Goal: Check status

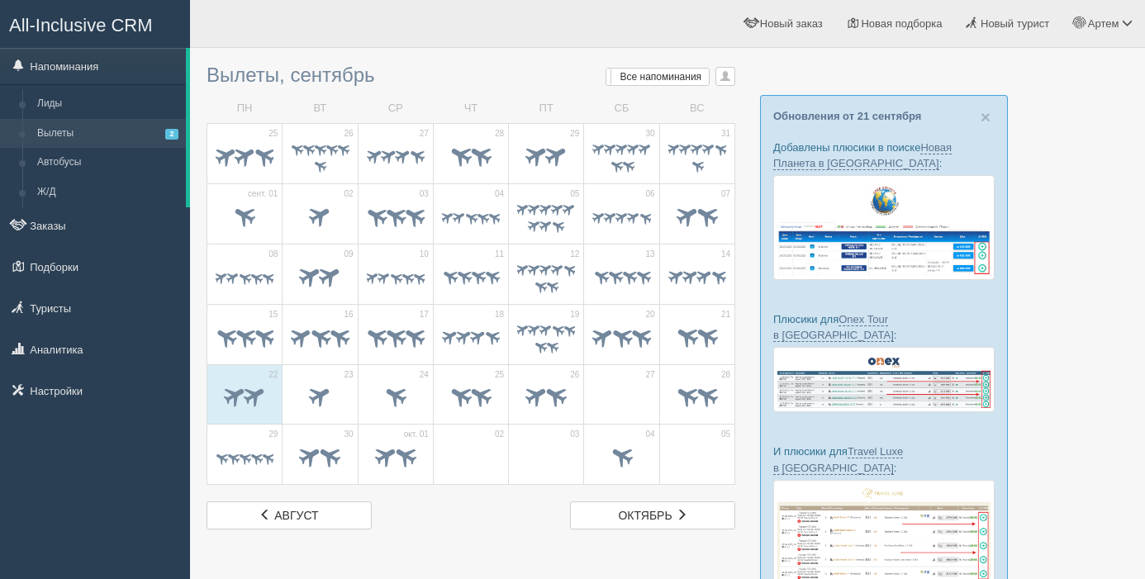
scroll to position [11, 0]
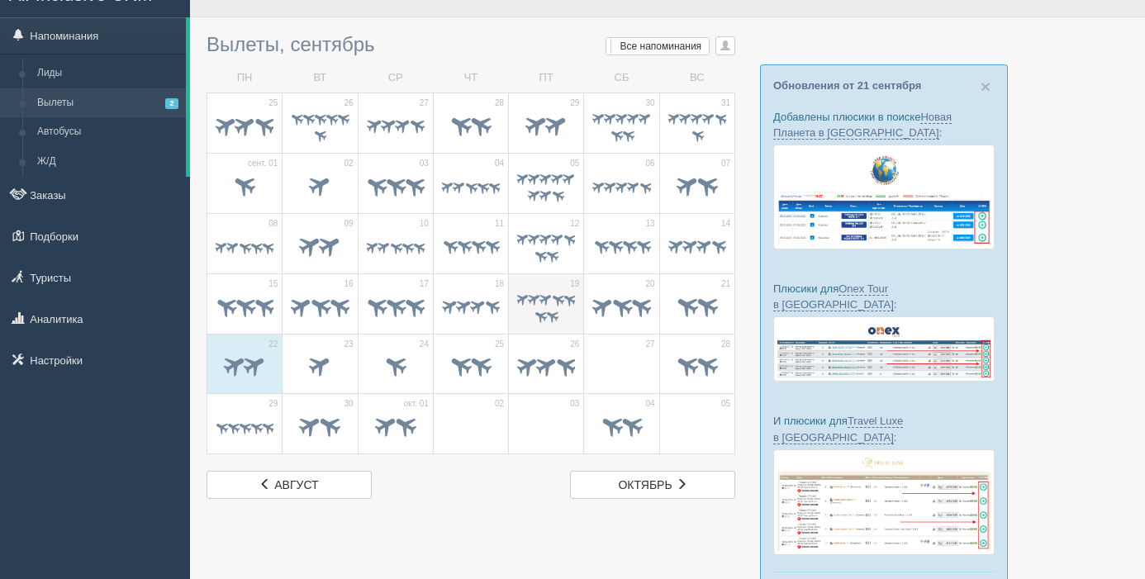
scroll to position [25, 0]
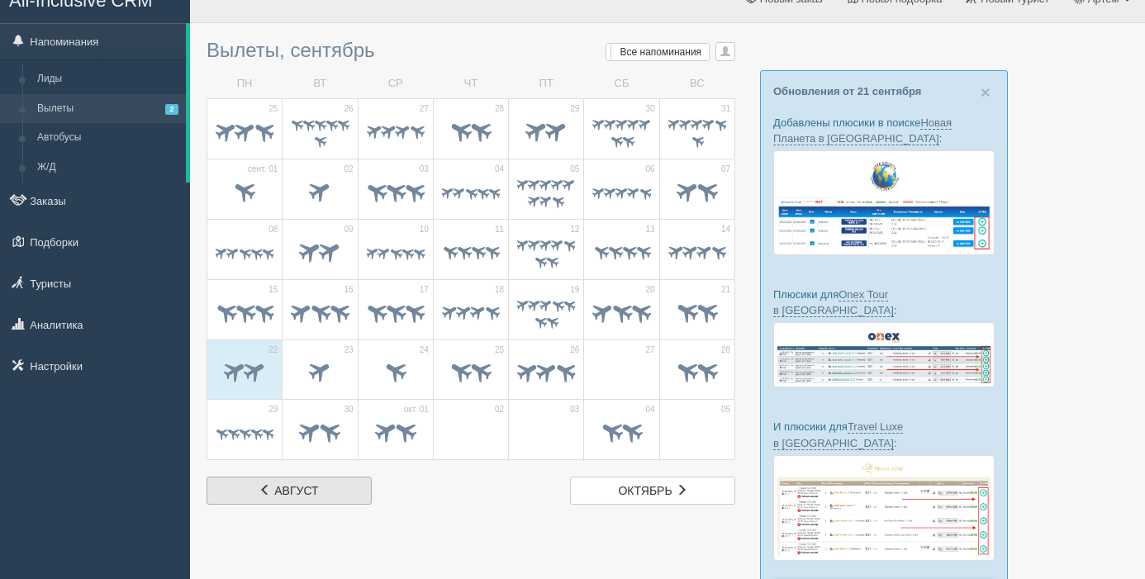
click at [260, 487] on span at bounding box center [265, 490] width 12 height 12
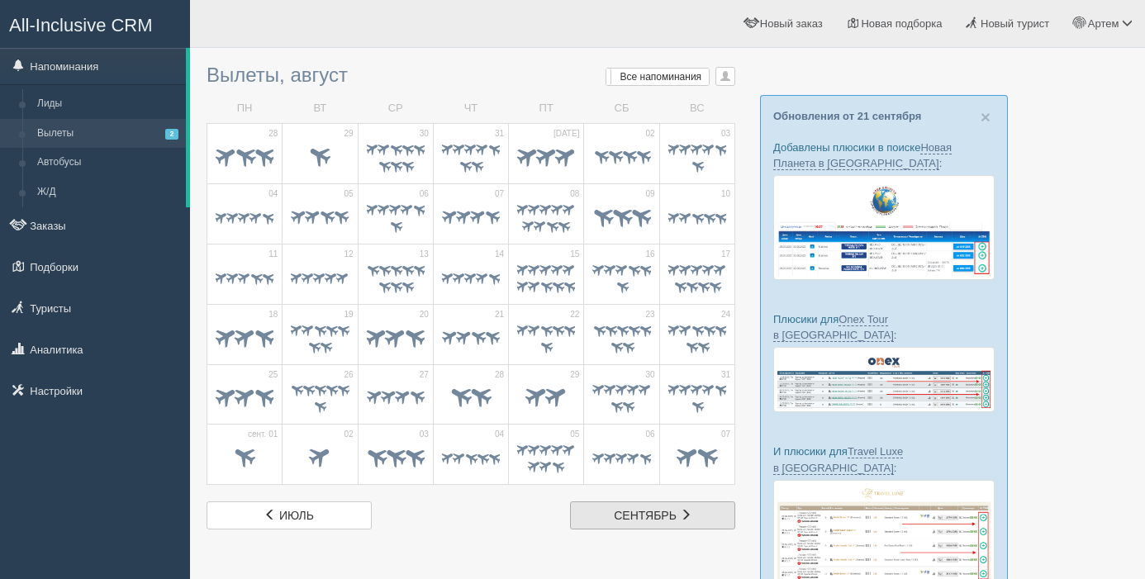
click at [643, 520] on span "сентябрь" at bounding box center [645, 515] width 63 height 13
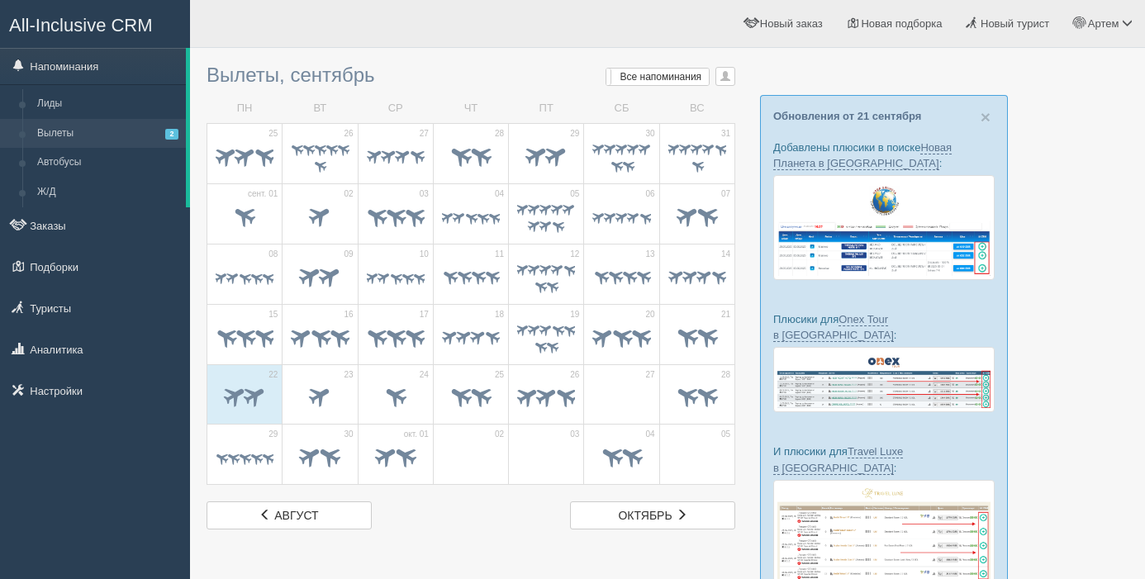
click at [643, 520] on span "октябрь" at bounding box center [645, 515] width 54 height 13
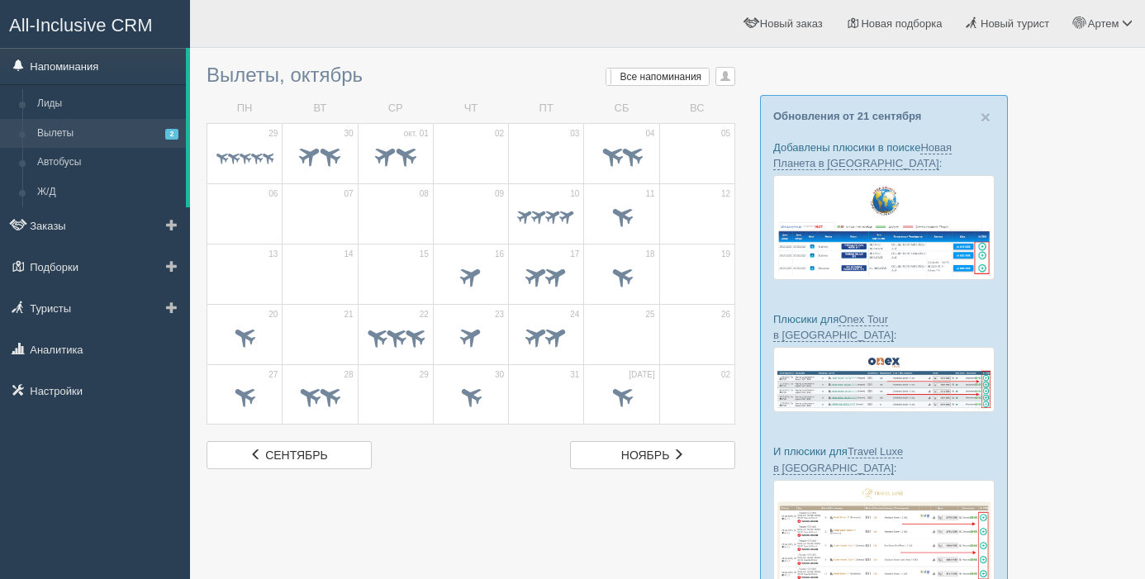
click at [68, 68] on link "Напоминания" at bounding box center [93, 66] width 186 height 36
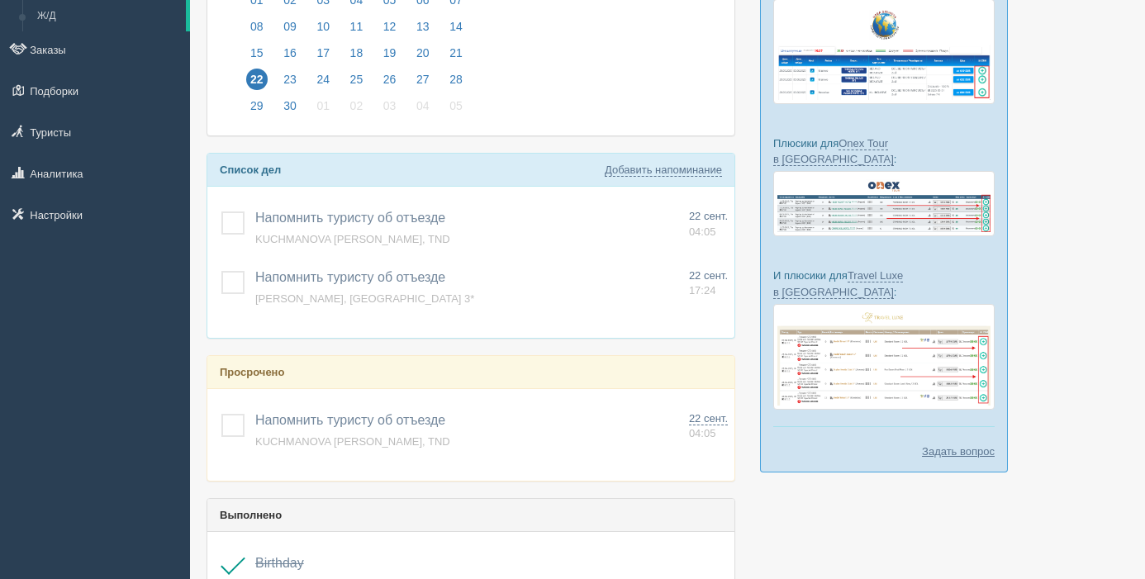
scroll to position [203, 0]
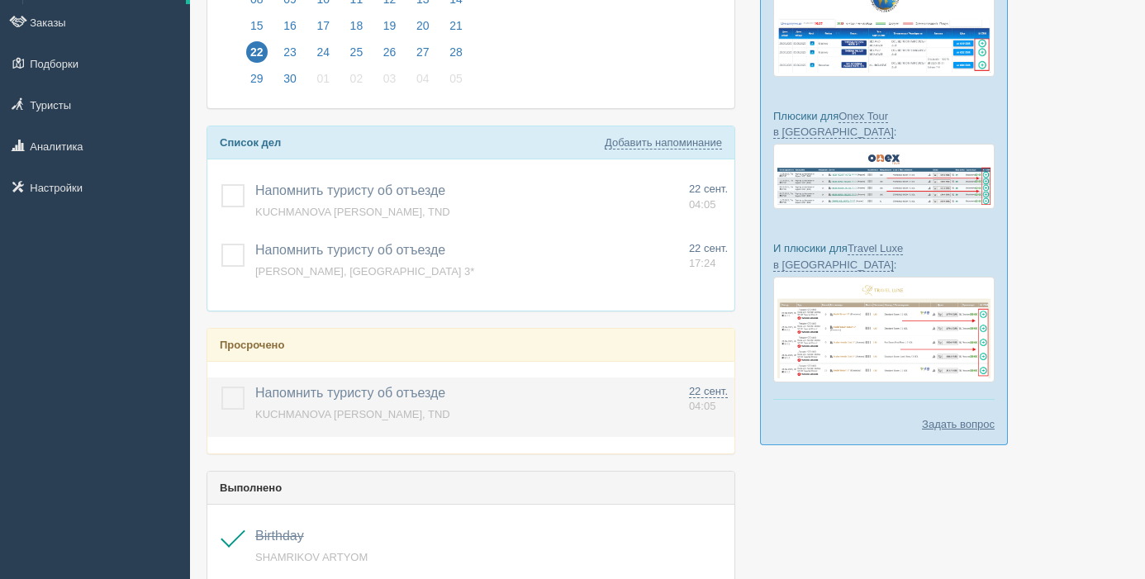
click at [221, 387] on label at bounding box center [221, 387] width 0 height 0
click at [0, 0] on input "checkbox" at bounding box center [0, 0] width 0 height 0
click at [251, 397] on td "Напомнить туристу об отъезде Добавить другое Напоминание добавлено Напоминание …" at bounding box center [466, 406] width 434 height 59
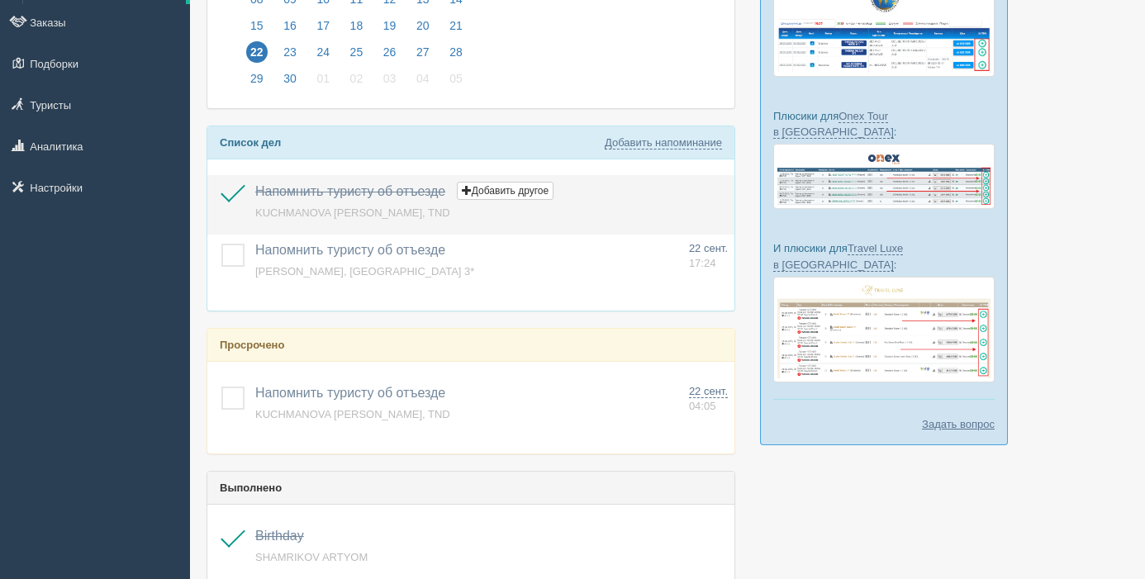
click at [221, 184] on label at bounding box center [221, 184] width 0 height 0
click at [0, 0] on input "checkbox" at bounding box center [0, 0] width 0 height 0
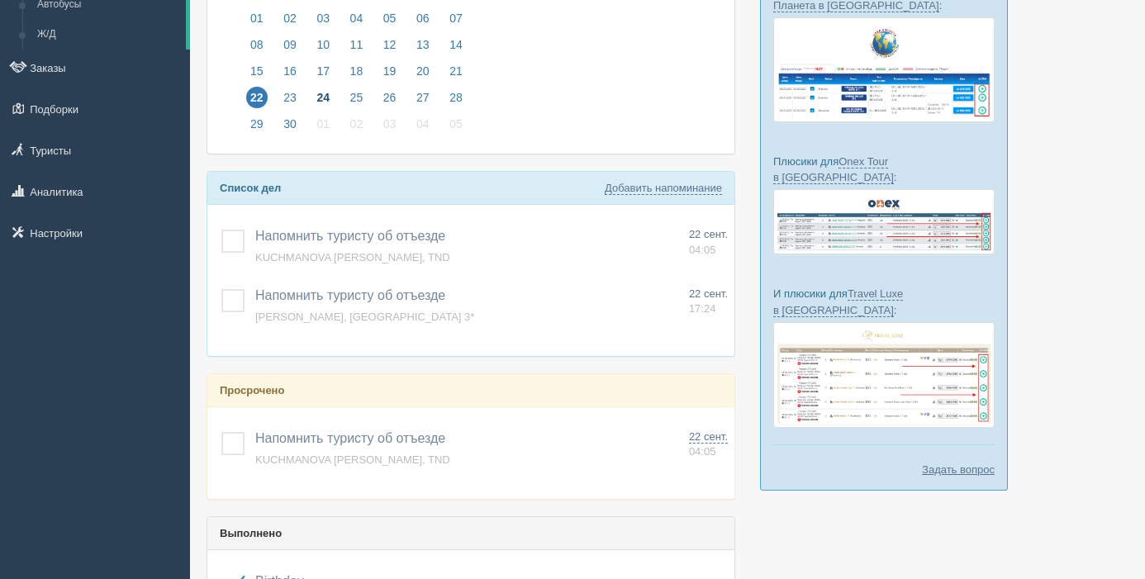
click at [325, 97] on span "24" at bounding box center [322, 97] width 21 height 21
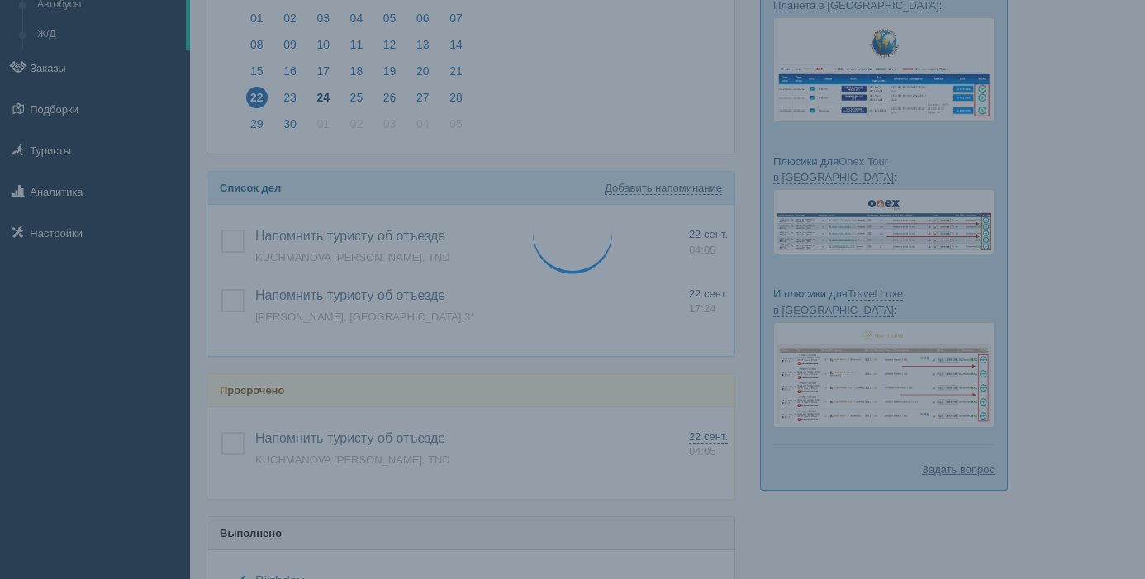
scroll to position [159, 0]
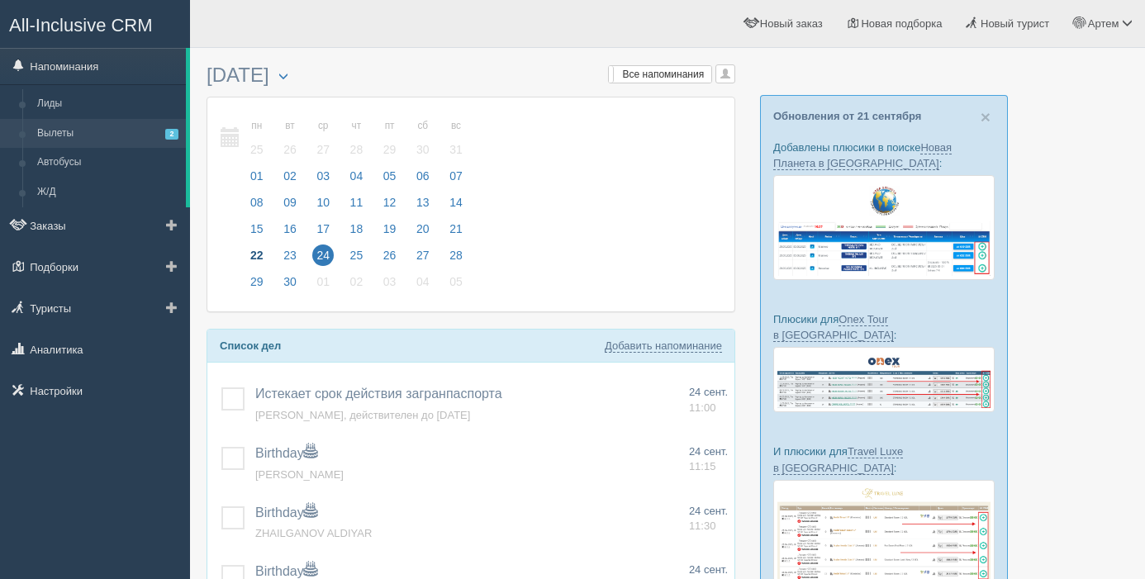
click at [71, 132] on link "Вылеты 2" at bounding box center [108, 134] width 156 height 30
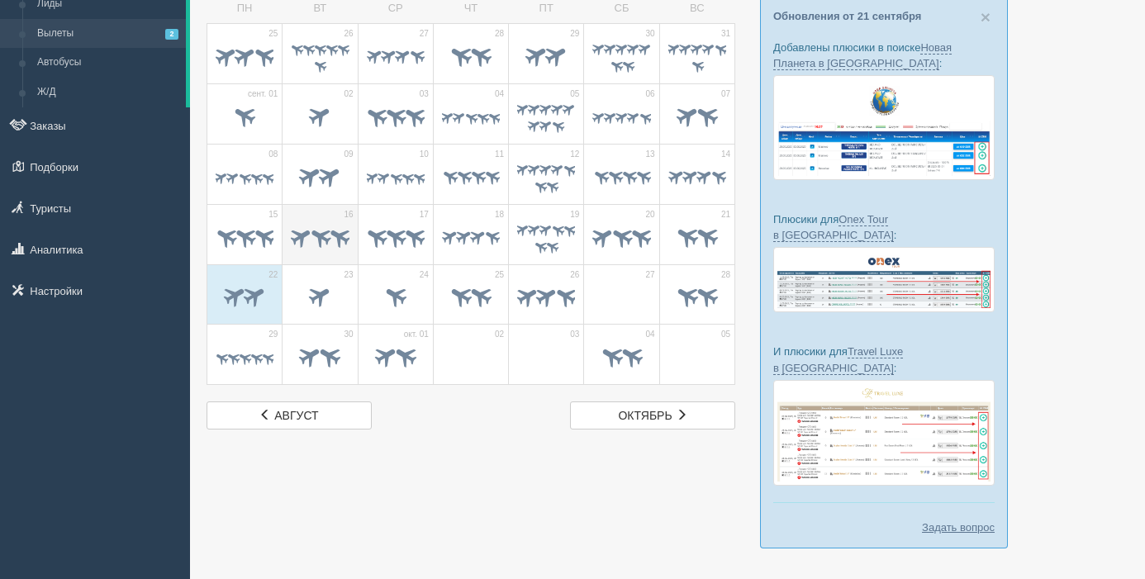
scroll to position [130, 0]
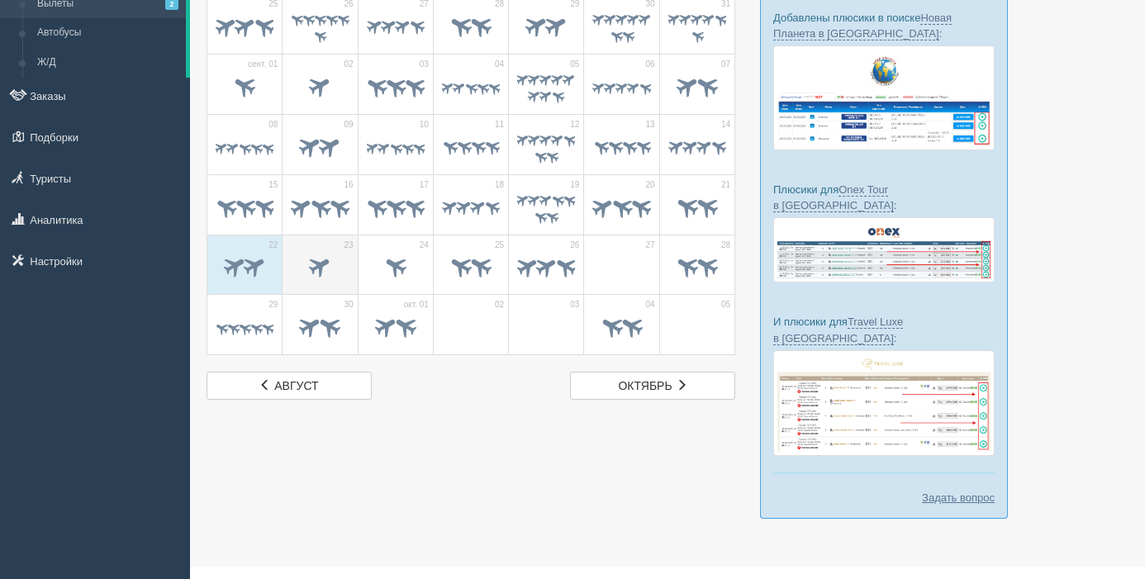
click at [332, 260] on span at bounding box center [319, 266] width 27 height 27
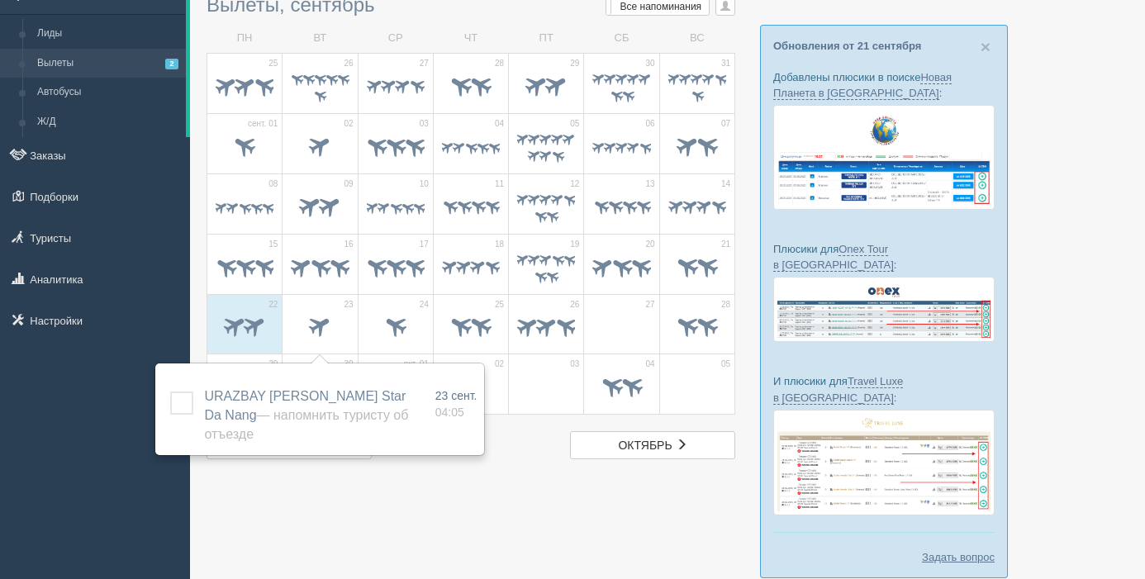
scroll to position [69, 0]
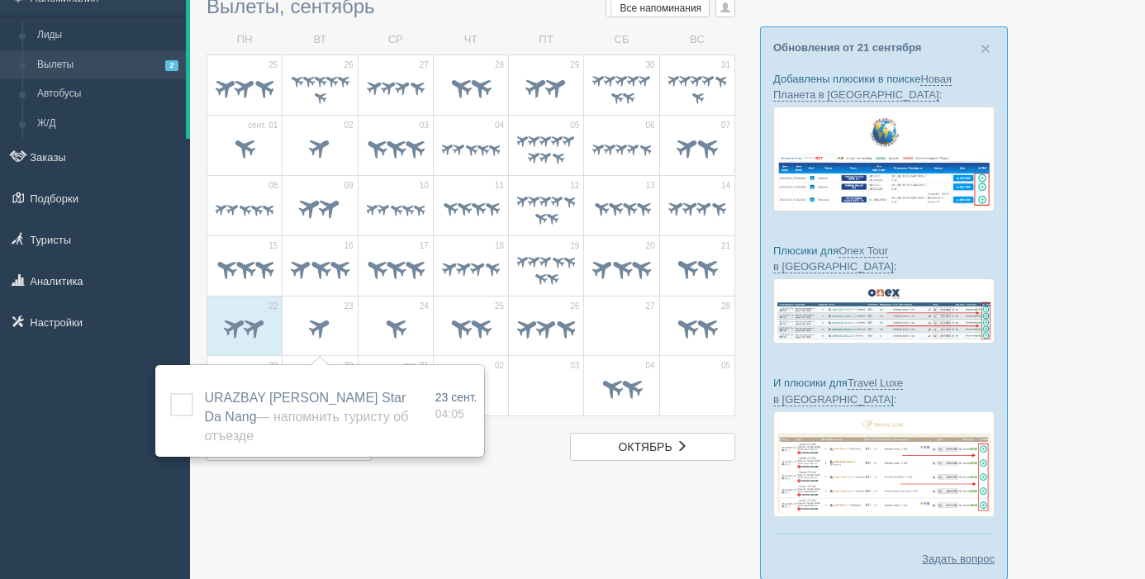
click at [744, 366] on div at bounding box center [668, 292] width 922 height 609
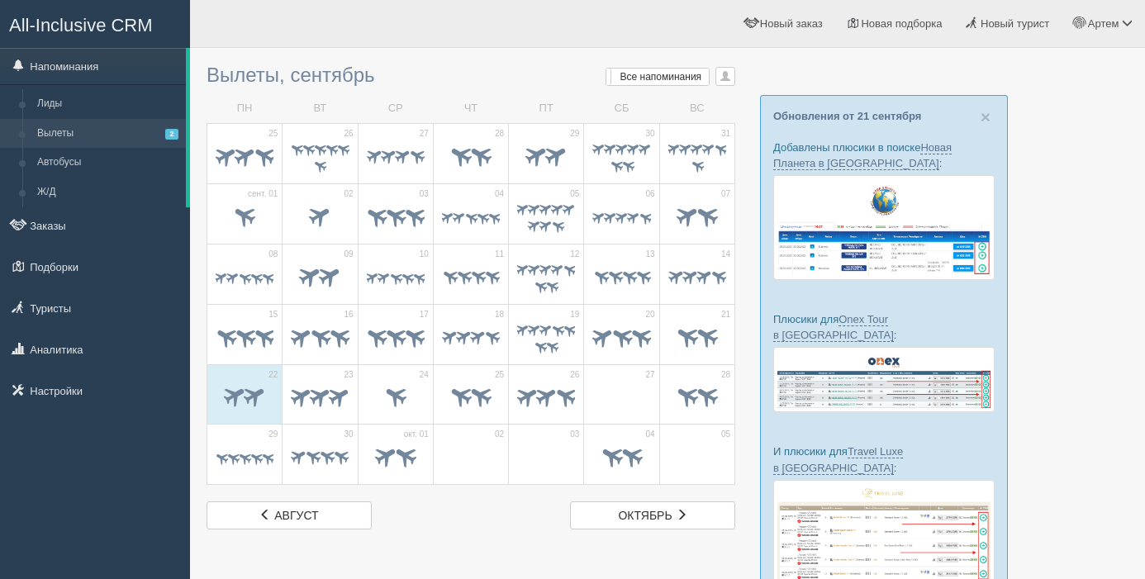
scroll to position [69, 0]
